Goal: Contribute content: Contribute content

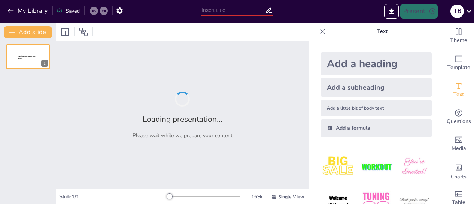
type input "Дифузія в природі, техніці, побуті"
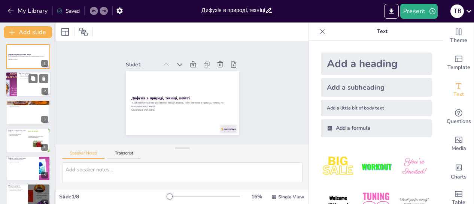
click at [32, 89] on div at bounding box center [28, 84] width 45 height 25
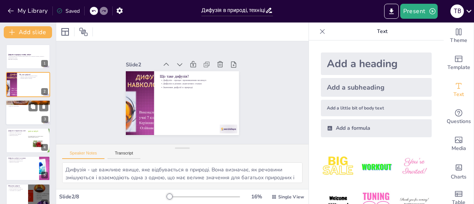
click at [35, 118] on div at bounding box center [28, 112] width 45 height 25
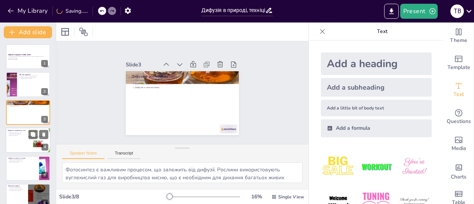
click at [35, 141] on div at bounding box center [39, 139] width 34 height 25
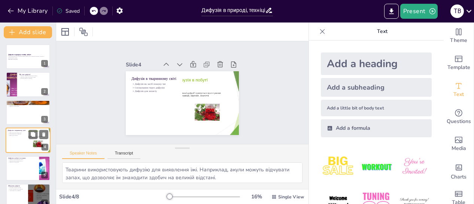
scroll to position [19, 0]
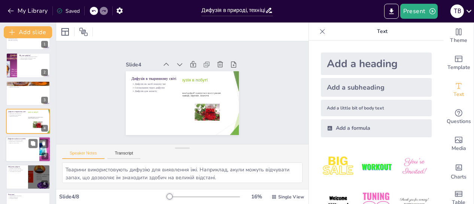
click at [30, 150] on div at bounding box center [28, 148] width 45 height 25
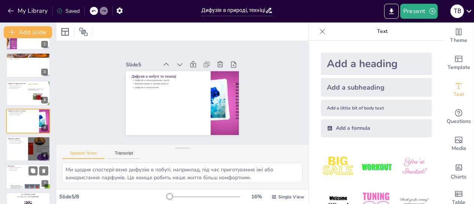
click at [23, 172] on div at bounding box center [28, 176] width 45 height 25
type textarea "Дифузія є критично важливою для підтримки життя на Землі. Вона забезпечує обмін…"
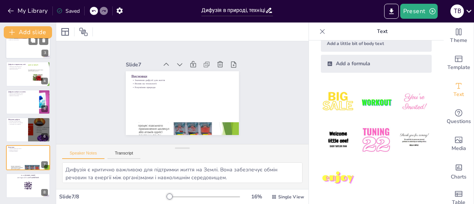
scroll to position [0, 0]
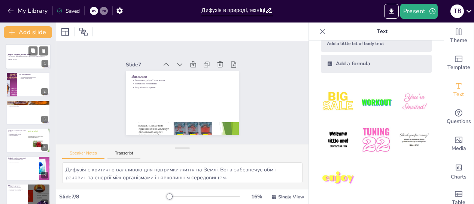
click at [24, 54] on strong "Дифузія в природі, техніці, побуті" at bounding box center [19, 55] width 23 height 2
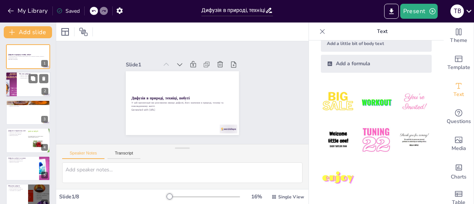
click at [23, 83] on div at bounding box center [28, 84] width 45 height 25
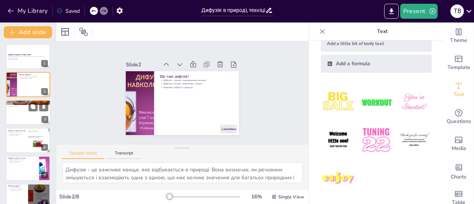
click at [22, 113] on div at bounding box center [28, 112] width 45 height 25
type textarea "Фотосинтез є важливим процесом, що залежить від дифузії. Рослини використовують…"
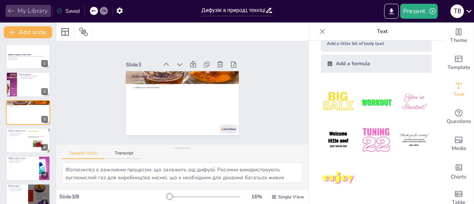
click at [10, 11] on icon "button" at bounding box center [11, 11] width 6 height 5
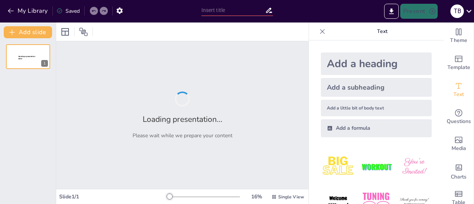
type input "Дифузія в природі, техніці, побуті"
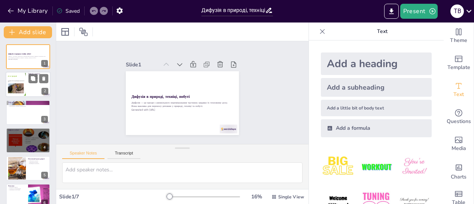
click at [23, 90] on div at bounding box center [16, 84] width 30 height 23
type textarea "Газообмін є критично важливим для дихання, оскільки забезпечує організм киснем,…"
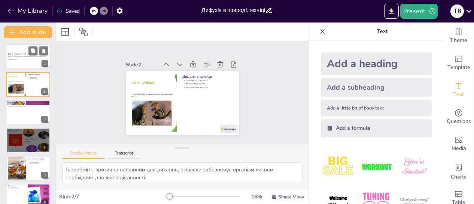
click at [21, 51] on div at bounding box center [28, 56] width 45 height 25
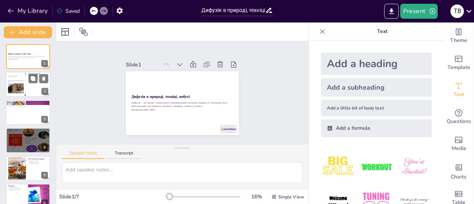
click at [23, 88] on div at bounding box center [16, 84] width 30 height 23
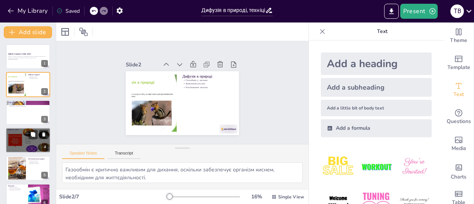
click at [28, 142] on div at bounding box center [28, 139] width 45 height 25
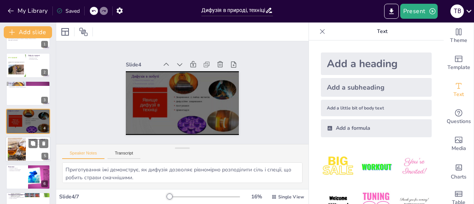
click at [29, 155] on div at bounding box center [28, 148] width 45 height 25
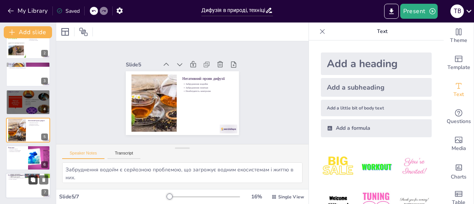
click at [33, 177] on icon at bounding box center [33, 179] width 4 height 4
type textarea "Обговорення запитань надає можливість ділитися досвідом та думками, що збагачує…"
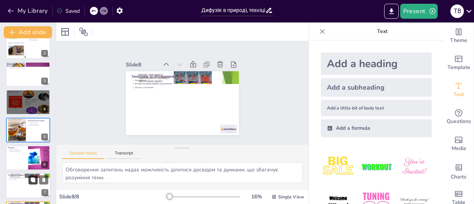
scroll to position [66, 0]
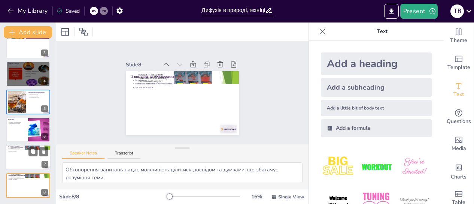
click at [31, 159] on div at bounding box center [28, 157] width 45 height 25
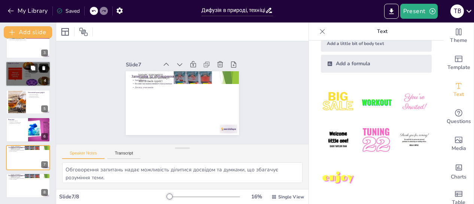
scroll to position [0, 0]
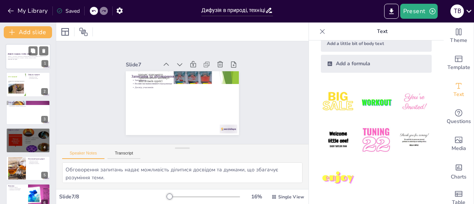
click at [19, 48] on div at bounding box center [28, 56] width 45 height 25
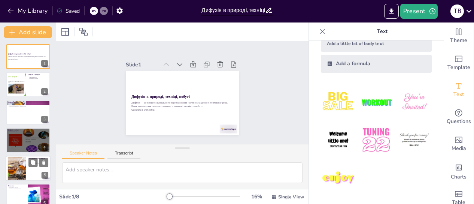
scroll to position [66, 0]
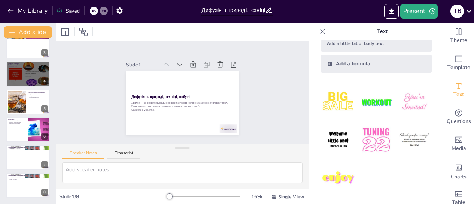
click at [218, 199] on div at bounding box center [204, 197] width 72 height 6
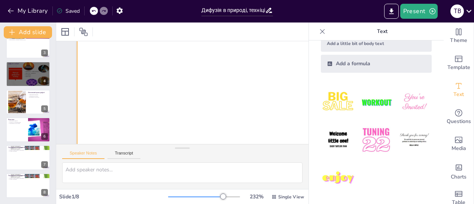
scroll to position [225, 0]
click at [70, 33] on div at bounding box center [65, 32] width 12 height 12
click at [85, 35] on icon at bounding box center [83, 32] width 8 height 8
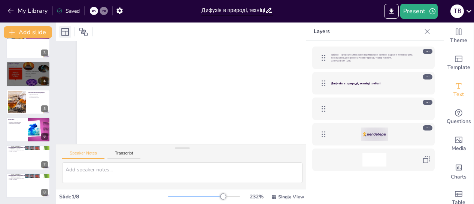
click at [63, 31] on icon at bounding box center [64, 31] width 7 height 7
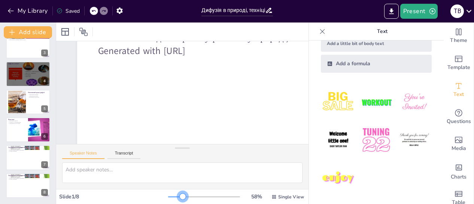
scroll to position [146, 0]
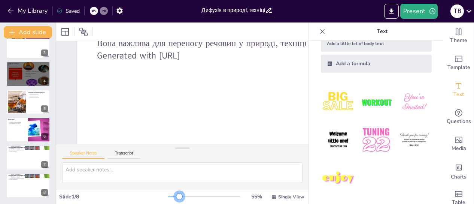
drag, startPoint x: 217, startPoint y: 194, endPoint x: 175, endPoint y: 197, distance: 42.7
click at [176, 197] on div at bounding box center [179, 196] width 6 height 6
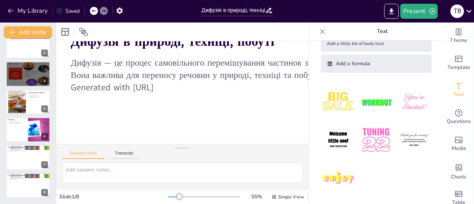
scroll to position [109, 0]
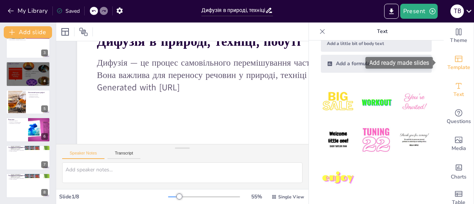
click at [455, 62] on icon "Add ready made slides" at bounding box center [458, 59] width 7 height 6
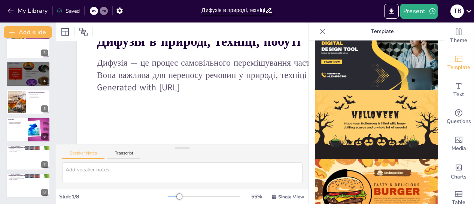
scroll to position [788, 0]
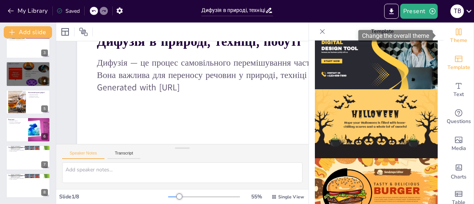
click at [458, 37] on span "Theme" at bounding box center [458, 40] width 17 height 8
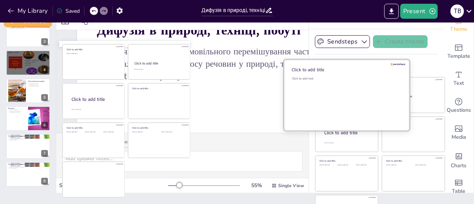
scroll to position [0, 0]
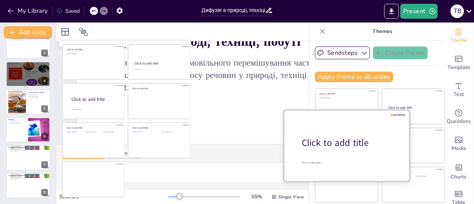
click at [324, 143] on div "Click to add title" at bounding box center [349, 142] width 95 height 13
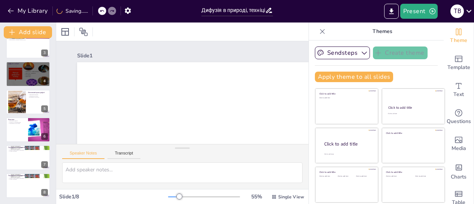
click at [316, 30] on div at bounding box center [322, 31] width 12 height 12
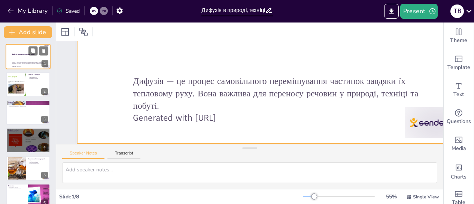
click at [25, 58] on div at bounding box center [28, 56] width 45 height 25
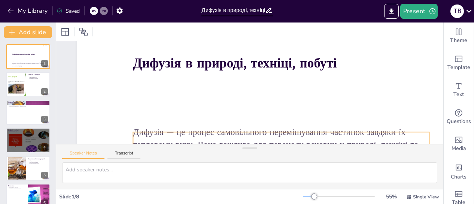
scroll to position [146, 0]
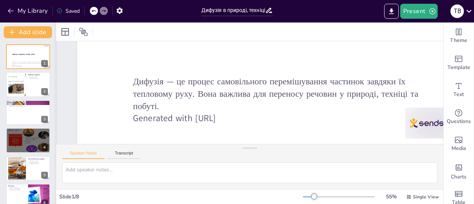
click at [56, 31] on div at bounding box center [55, 112] width 3 height 181
click at [61, 31] on icon at bounding box center [64, 31] width 7 height 7
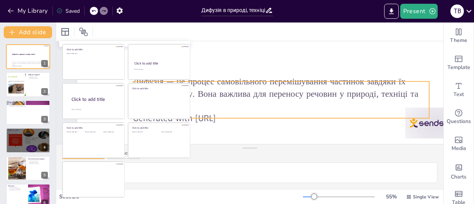
click at [311, 92] on p "Дифузія — це процес самовільного перемішування частинок завдяки їх тепловому ру…" at bounding box center [281, 93] width 296 height 37
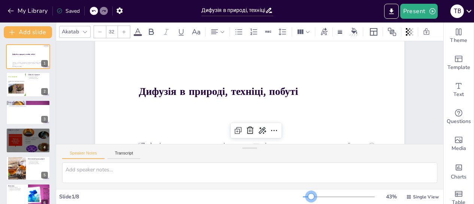
scroll to position [0, 0]
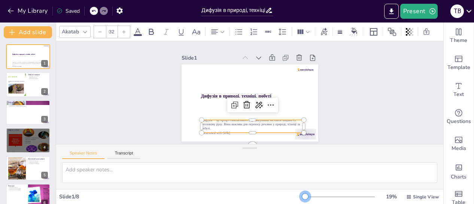
drag, startPoint x: 309, startPoint y: 197, endPoint x: 300, endPoint y: 196, distance: 9.0
click at [302, 196] on div at bounding box center [305, 196] width 6 height 6
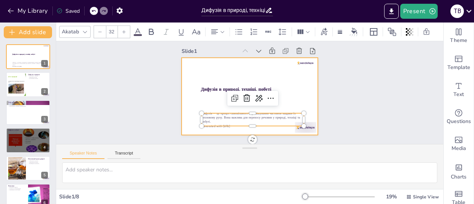
scroll to position [10, 0]
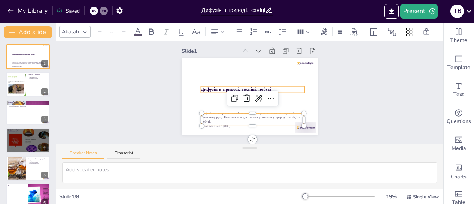
type input "48"
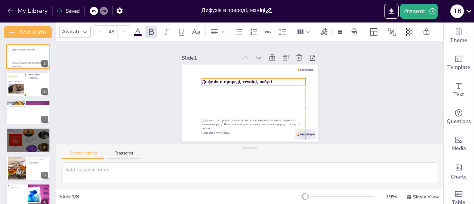
scroll to position [1, 0]
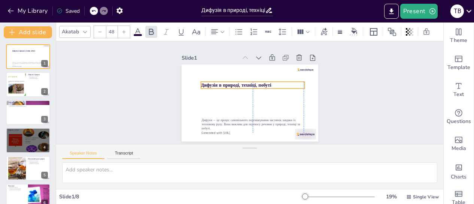
click at [204, 82] on strong "Дифузія в природі, техніці, побуті" at bounding box center [236, 85] width 70 height 6
click at [271, 80] on p "Дифузія в природі, техніці, побуті" at bounding box center [254, 86] width 101 height 38
click at [271, 82] on p "Дифузія в природі, техніці, побуті" at bounding box center [253, 85] width 104 height 6
click at [268, 82] on p "Дифузія в природі, техніці, побуті" at bounding box center [254, 85] width 104 height 6
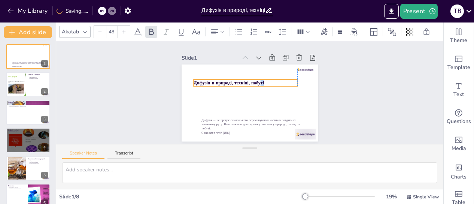
drag, startPoint x: 266, startPoint y: 83, endPoint x: 260, endPoint y: 81, distance: 6.8
click at [260, 81] on strong "Дифузія в природі, техніці, побуті" at bounding box center [229, 83] width 70 height 6
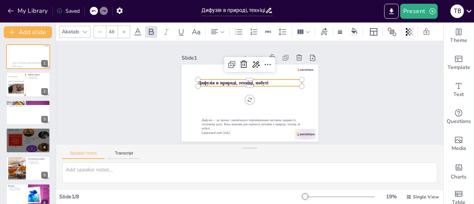
click at [207, 80] on strong "Дифузія в природі, техніці, побуті" at bounding box center [233, 83] width 70 height 6
click at [197, 79] on div "Дифузія — це процес самовільного перемішування частинок завдяки їх тепловому ру…" at bounding box center [250, 102] width 137 height 77
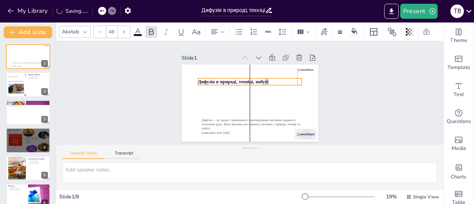
drag, startPoint x: 251, startPoint y: 79, endPoint x: 260, endPoint y: 79, distance: 8.6
click at [260, 79] on p "Дифузія в природі, техніці, побуті" at bounding box center [251, 81] width 104 height 17
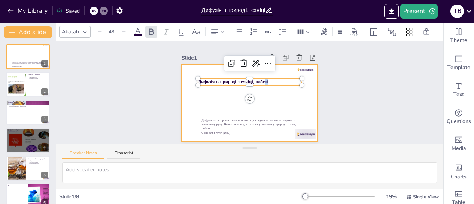
click at [182, 107] on div at bounding box center [250, 102] width 137 height 77
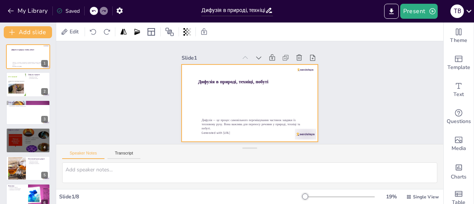
drag, startPoint x: 220, startPoint y: 121, endPoint x: 222, endPoint y: 113, distance: 8.4
click at [221, 119] on p "Дифузія — це процес самовільного перемішування частинок завдяки їх тепловому ру…" at bounding box center [249, 125] width 103 height 24
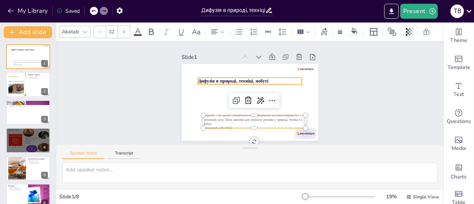
type input "48"
click at [221, 78] on strong "Дифузія в природі, техніці, побуті" at bounding box center [233, 81] width 70 height 6
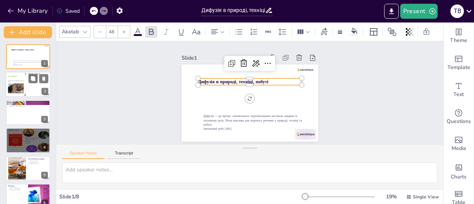
click at [35, 85] on div at bounding box center [28, 84] width 45 height 25
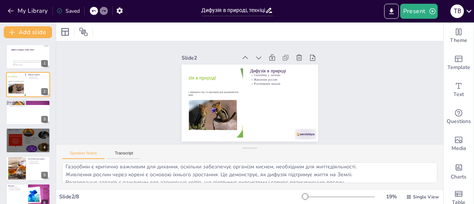
scroll to position [0, 0]
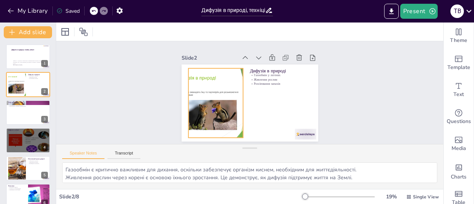
click at [204, 78] on div at bounding box center [214, 99] width 99 height 79
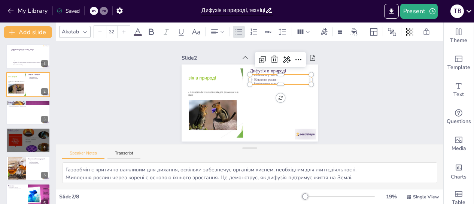
click at [250, 82] on p "Розсіювання запахів" at bounding box center [280, 84] width 61 height 4
click at [278, 79] on p "Живлення рослин" at bounding box center [280, 80] width 61 height 4
click at [32, 136] on icon at bounding box center [33, 134] width 4 height 4
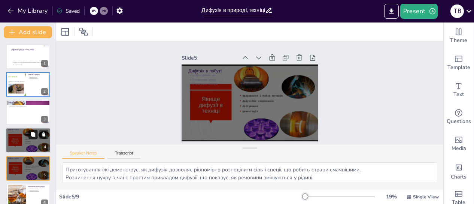
scroll to position [1, 0]
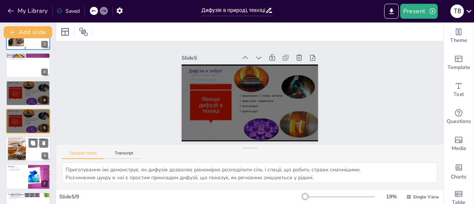
click at [27, 148] on div at bounding box center [28, 148] width 45 height 25
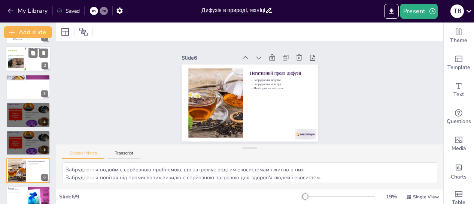
scroll to position [37, 0]
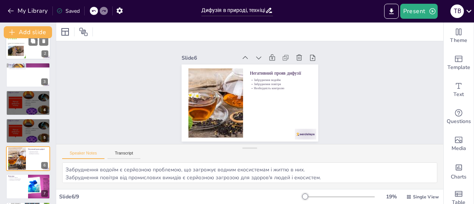
click at [15, 46] on div at bounding box center [16, 47] width 30 height 23
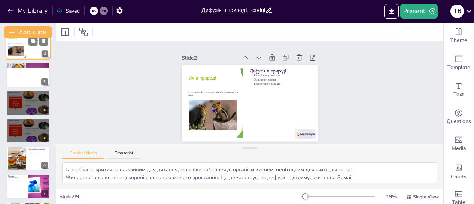
scroll to position [0, 0]
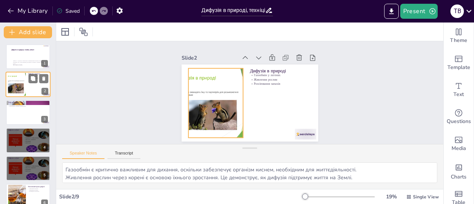
click at [22, 85] on div at bounding box center [16, 84] width 30 height 23
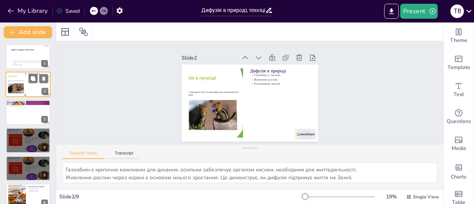
scroll to position [1, 0]
click at [22, 103] on p "Зварювання та пайка" at bounding box center [28, 103] width 40 height 1
type textarea "Зварювання та пайка є ключовими технологіями, які використовують дифузію для ст…"
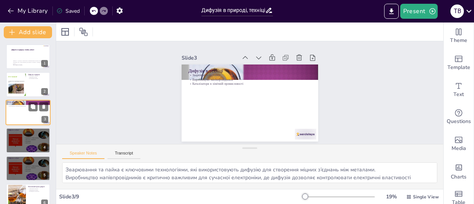
scroll to position [0, 0]
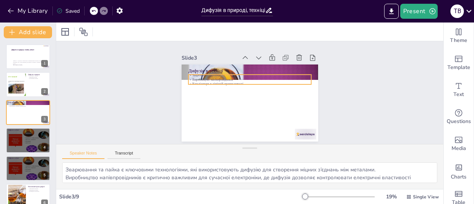
click at [212, 73] on p "Зварювання та пайка" at bounding box center [249, 75] width 123 height 4
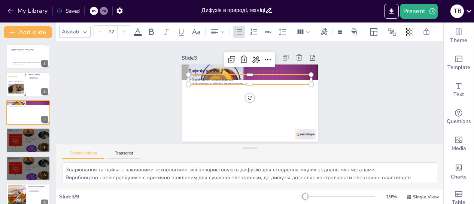
click at [214, 69] on div at bounding box center [252, 72] width 123 height 19
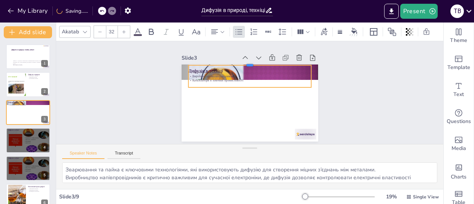
drag, startPoint x: 228, startPoint y: 72, endPoint x: 228, endPoint y: 62, distance: 9.4
click at [228, 62] on div at bounding box center [252, 62] width 123 height 19
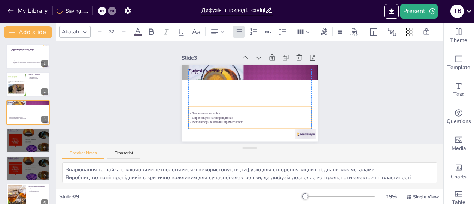
drag, startPoint x: 220, startPoint y: 73, endPoint x: 220, endPoint y: 115, distance: 41.9
click at [220, 116] on p "Виробництво напівпровідників" at bounding box center [249, 118] width 123 height 4
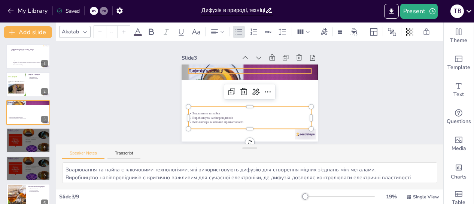
type input "48"
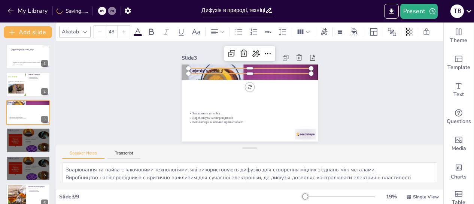
click at [219, 71] on div "Дифузія в техніці Зварювання та пайка Виробництво напівпровідників Каталізатори…" at bounding box center [249, 103] width 144 height 91
click at [31, 145] on div at bounding box center [28, 139] width 45 height 25
type textarea "Приготування їжі демонструє, як дифузія дозволяє рівномірно розподілити сіль і …"
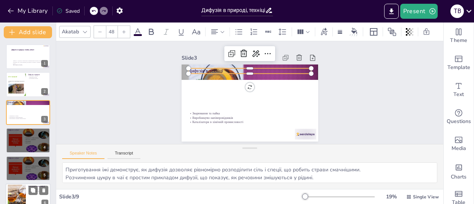
scroll to position [19, 0]
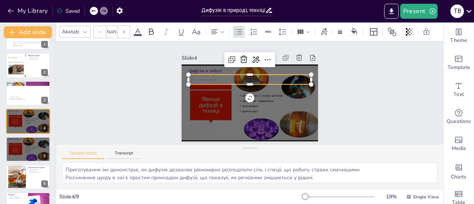
type input "32"
click at [292, 82] on p "Освіжувачі повітря" at bounding box center [249, 84] width 123 height 4
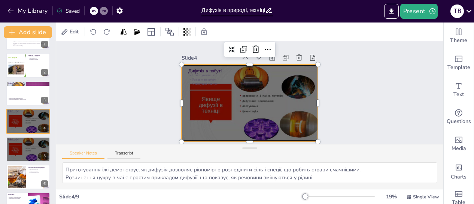
click at [294, 91] on div at bounding box center [250, 102] width 137 height 77
click at [298, 125] on div at bounding box center [247, 103] width 149 height 104
click at [15, 181] on div at bounding box center [17, 177] width 34 height 23
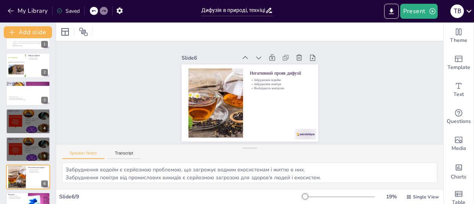
scroll to position [75, 0]
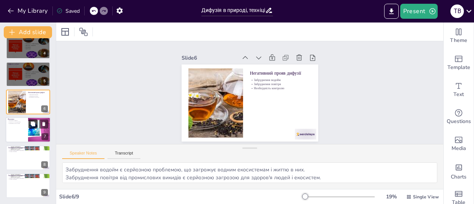
click at [33, 120] on button at bounding box center [32, 123] width 9 height 9
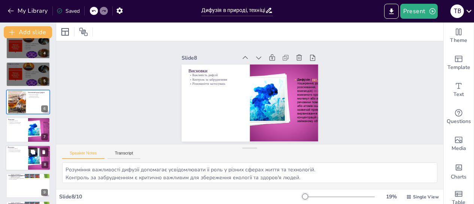
scroll to position [1, 0]
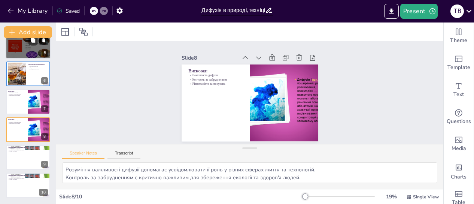
click at [27, 52] on div at bounding box center [28, 45] width 45 height 25
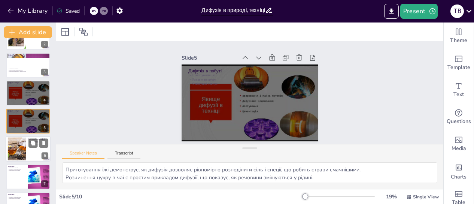
click at [31, 149] on div at bounding box center [28, 148] width 45 height 25
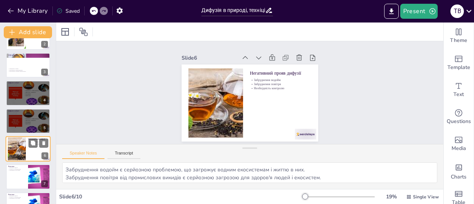
scroll to position [75, 0]
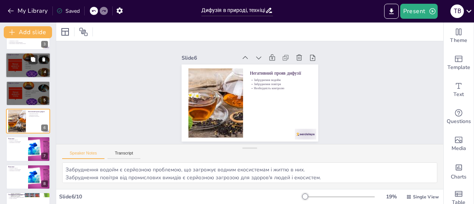
click at [37, 66] on div at bounding box center [28, 64] width 45 height 25
type textarea "Приготування їжі демонструє, як дифузія дозволяє рівномірно розподілити сіль і …"
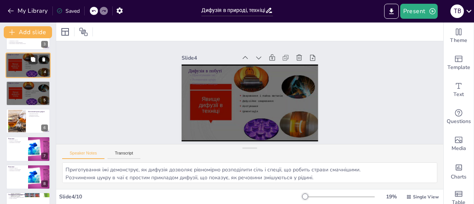
scroll to position [19, 0]
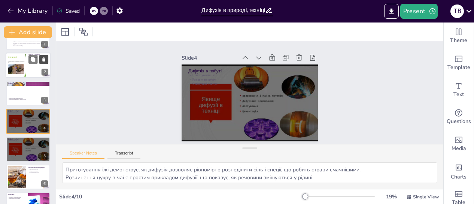
click at [42, 63] on button at bounding box center [43, 59] width 9 height 9
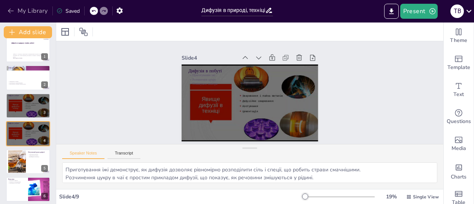
scroll to position [0, 0]
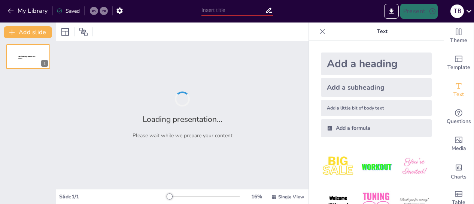
type input "Дифузія в природі, техніці, побуті"
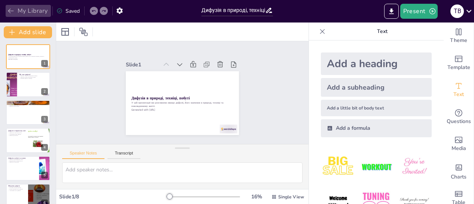
click at [12, 10] on icon "button" at bounding box center [10, 10] width 7 height 7
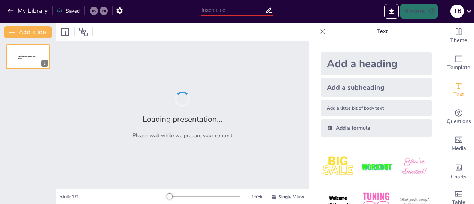
type input "Дифузія в природі, техніці, побуті"
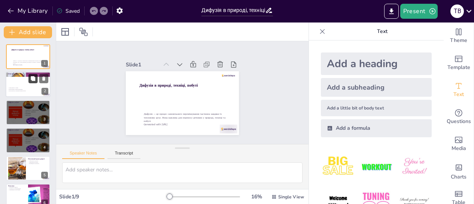
click at [36, 83] on button at bounding box center [32, 78] width 9 height 9
type textarea "Зварювання та пайка є ключовими технологіями, які використовують дифузію для ст…"
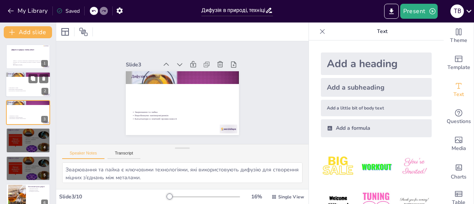
click at [31, 87] on p "Зварювання та пайка" at bounding box center [28, 87] width 40 height 1
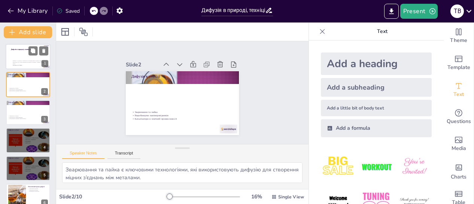
click at [29, 64] on p "Generated with [URL]" at bounding box center [30, 64] width 34 height 1
